Goal: Task Accomplishment & Management: Use online tool/utility

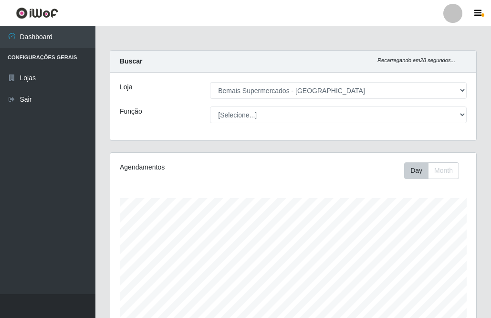
select select "250"
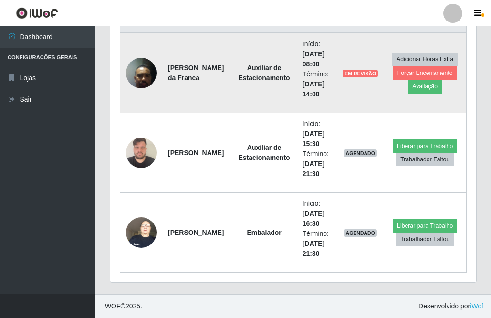
scroll to position [198, 366]
click at [138, 68] on img at bounding box center [141, 72] width 31 height 41
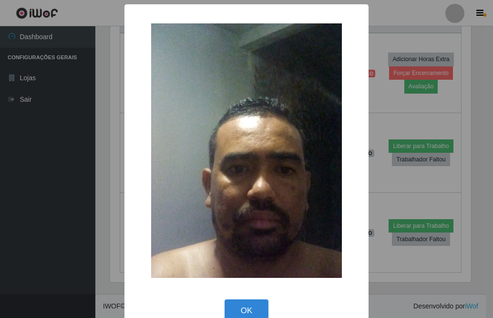
click at [77, 187] on div "× OK Cancel" at bounding box center [246, 159] width 493 height 318
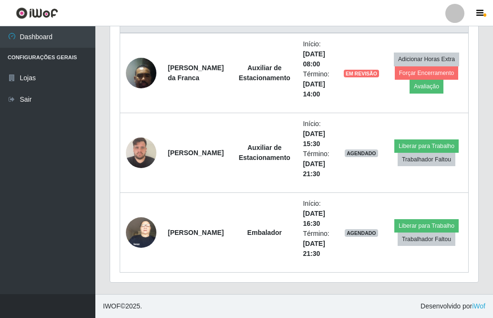
scroll to position [198, 366]
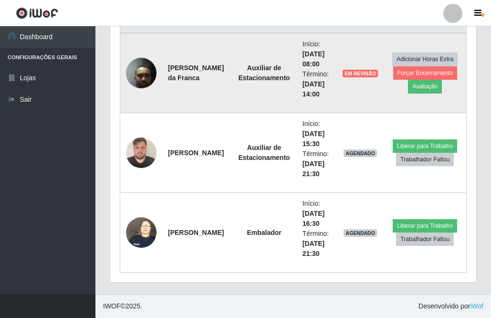
click at [136, 73] on img at bounding box center [141, 72] width 31 height 41
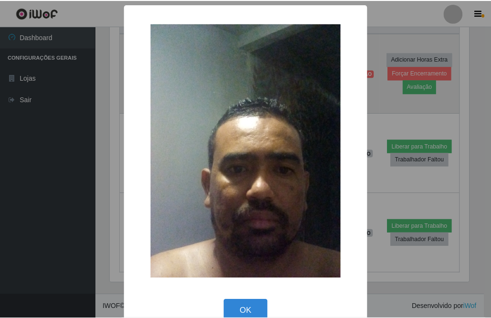
scroll to position [198, 361]
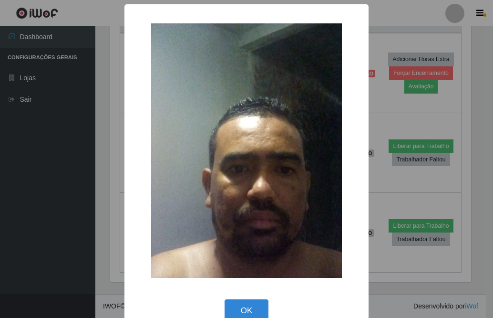
click at [385, 94] on div "× OK Cancel" at bounding box center [246, 159] width 493 height 318
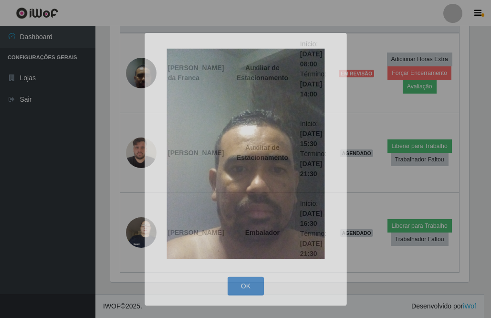
scroll to position [198, 366]
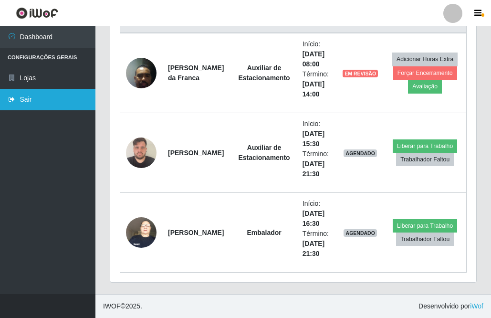
click at [30, 99] on link "Sair" at bounding box center [47, 99] width 95 height 21
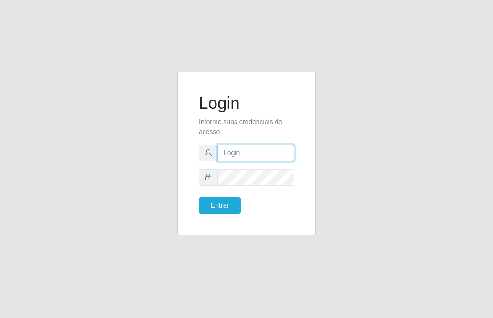
click at [252, 145] on input "text" at bounding box center [256, 153] width 77 height 17
type input "[PERSON_NAME]"
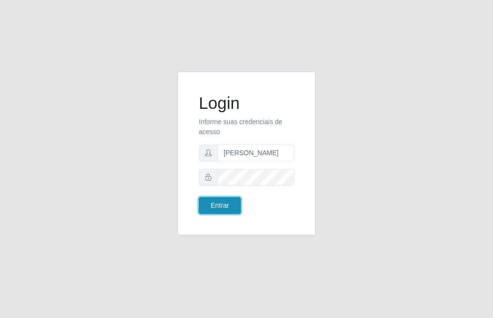
click at [209, 200] on button "Entrar" at bounding box center [220, 205] width 42 height 17
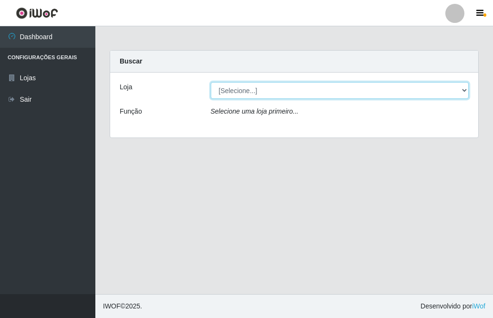
click at [332, 93] on select "[Selecione...] Bemais Supermercados - [GEOGRAPHIC_DATA]" at bounding box center [340, 90] width 259 height 17
select select "250"
click at [211, 82] on select "[Selecione...] Bemais Supermercados - [GEOGRAPHIC_DATA]" at bounding box center [340, 90] width 259 height 17
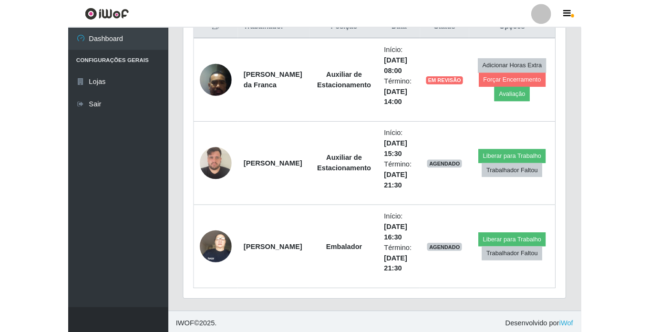
scroll to position [198, 524]
